Goal: Task Accomplishment & Management: Manage account settings

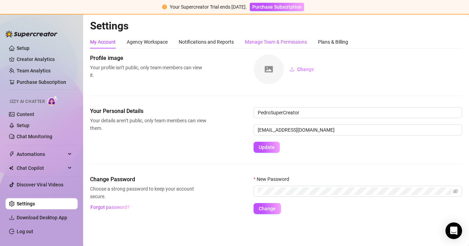
click at [281, 42] on div "Manage Team & Permissions" at bounding box center [276, 42] width 62 height 8
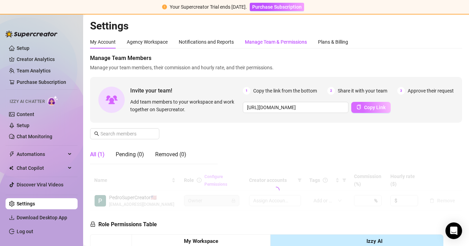
click at [374, 105] on span "Copy Link" at bounding box center [374, 108] width 21 height 6
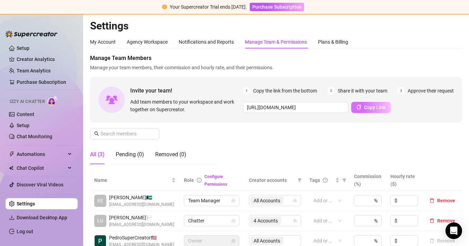
click at [374, 105] on span "Copy Link" at bounding box center [374, 108] width 21 height 6
click at [29, 113] on link "Content" at bounding box center [26, 115] width 18 height 6
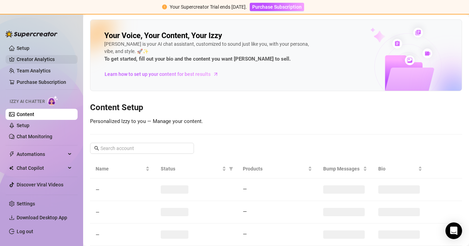
click at [46, 57] on link "Creator Analytics" at bounding box center [44, 59] width 55 height 11
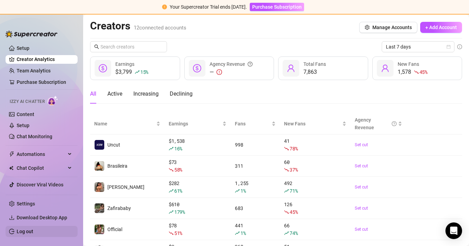
click at [33, 231] on link "Log out" at bounding box center [25, 232] width 17 height 6
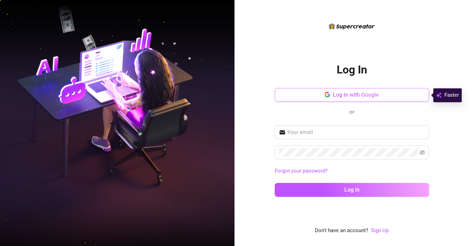
click at [344, 94] on span "Log in with Google" at bounding box center [356, 94] width 46 height 7
